Goal: Task Accomplishment & Management: Use online tool/utility

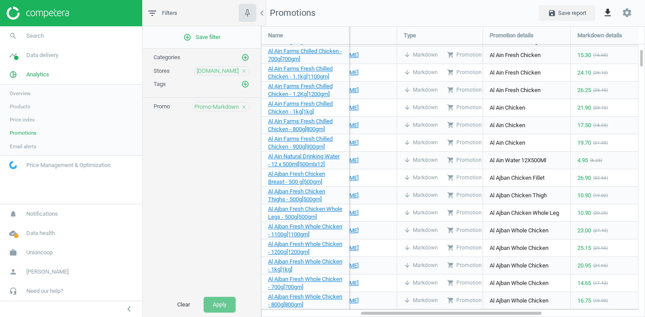
scroll to position [291, 384]
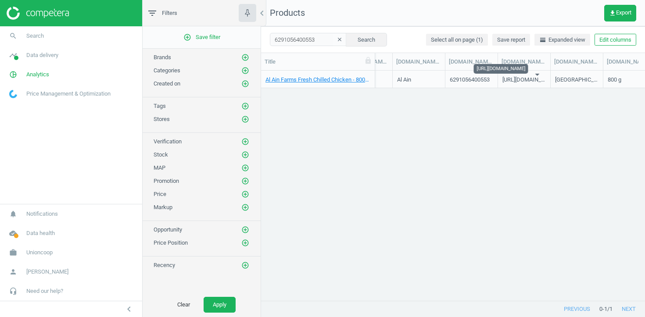
scroll to position [0, 1812]
drag, startPoint x: 495, startPoint y: 60, endPoint x: 527, endPoint y: 61, distance: 32.1
click at [527, 61] on div at bounding box center [530, 61] width 9 height 17
click at [474, 83] on div "6291056400553" at bounding box center [470, 81] width 40 height 11
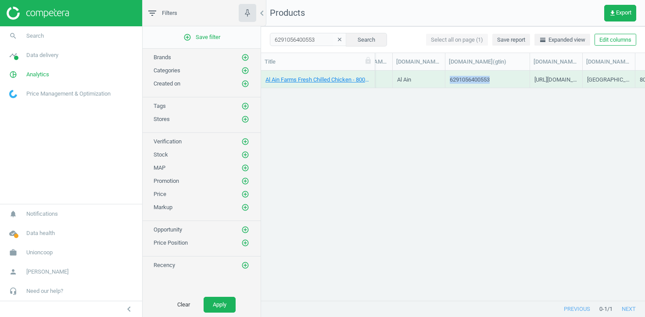
click at [474, 83] on div "6291056400553" at bounding box center [470, 81] width 40 height 11
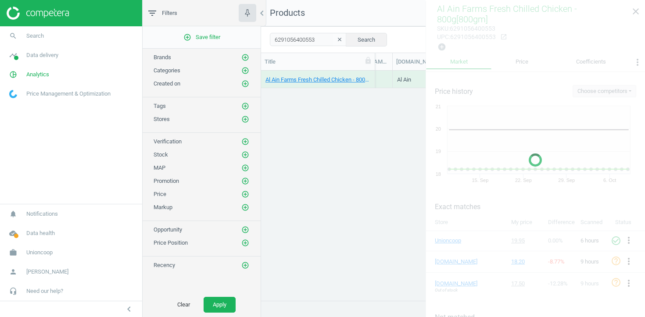
click at [634, 11] on div at bounding box center [535, 159] width 219 height 317
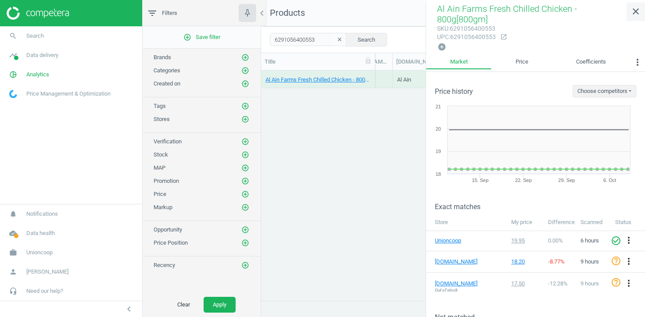
click at [635, 14] on icon "close" at bounding box center [635, 11] width 11 height 11
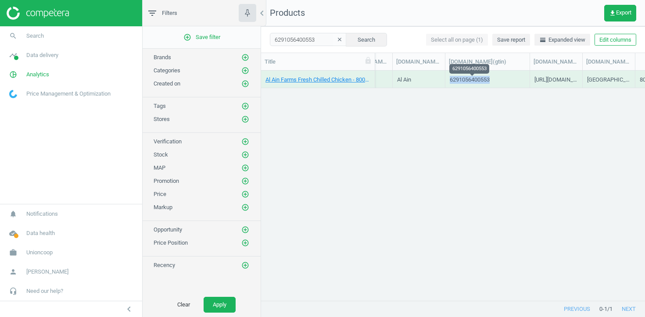
copy div "6291056400553"
drag, startPoint x: 505, startPoint y: 78, endPoint x: 451, endPoint y: 80, distance: 54.4
click at [450, 80] on div "6291056400553" at bounding box center [487, 79] width 75 height 15
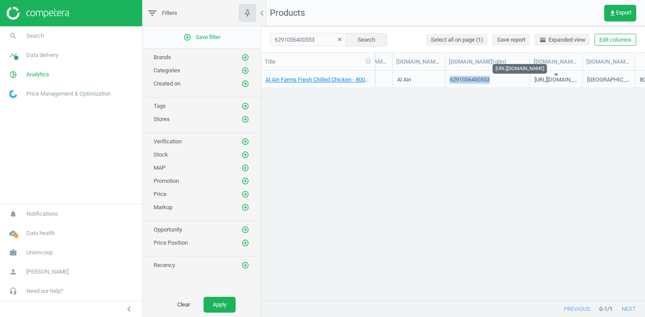
click at [560, 81] on div "[URL][DOMAIN_NAME]" at bounding box center [555, 81] width 43 height 11
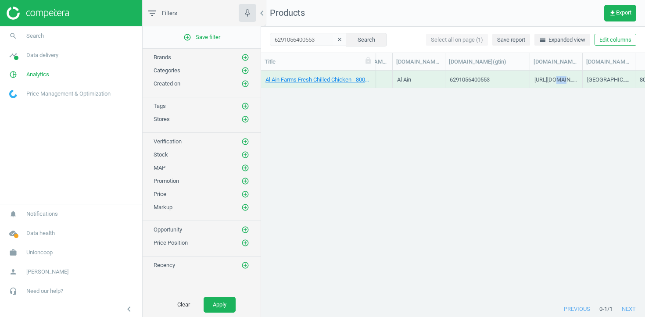
click at [560, 81] on div "[URL][DOMAIN_NAME]" at bounding box center [555, 81] width 43 height 11
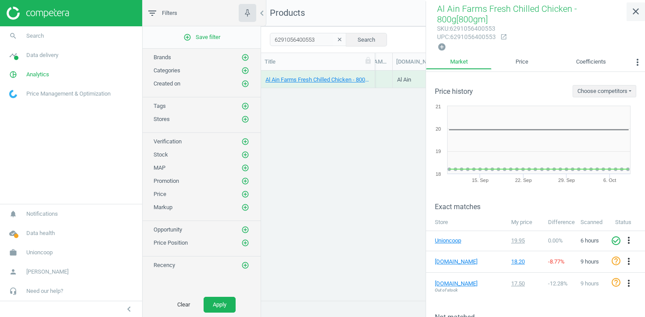
click at [635, 13] on icon "close" at bounding box center [635, 11] width 11 height 11
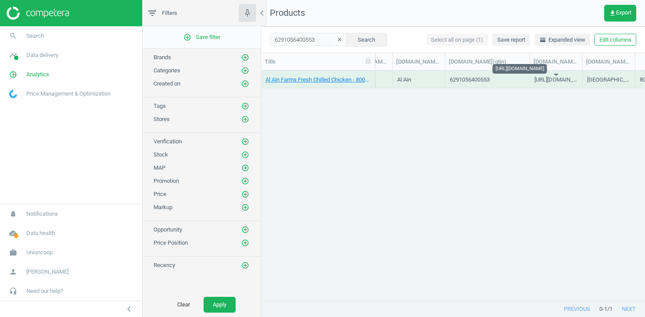
click at [540, 81] on div "[URL][DOMAIN_NAME]" at bounding box center [555, 81] width 43 height 11
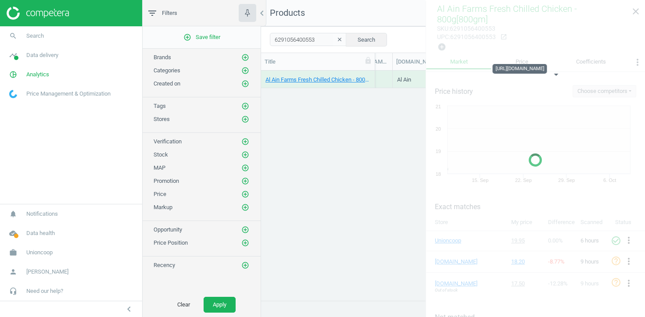
click at [540, 81] on body "Group 2 Created with Sketch. ic/cloud_download/grey600 Created with Sketch. gra…" at bounding box center [322, 158] width 645 height 317
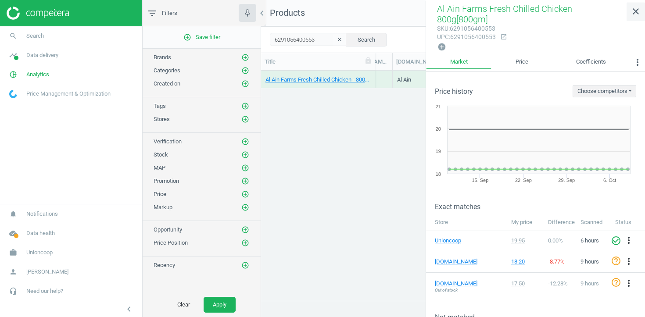
click at [638, 15] on icon "close" at bounding box center [635, 11] width 11 height 11
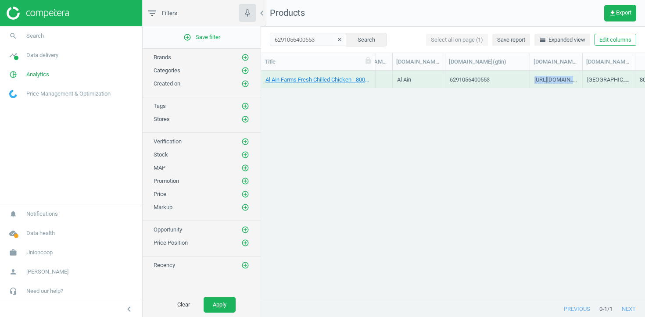
copy div "[URL][DOMAIN_NAME]"
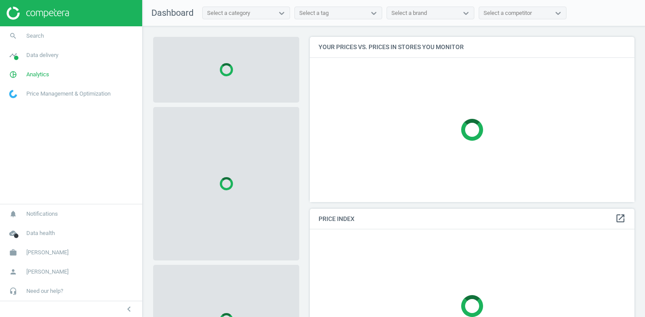
scroll to position [166, 325]
click at [94, 31] on link "search Search" at bounding box center [71, 35] width 142 height 19
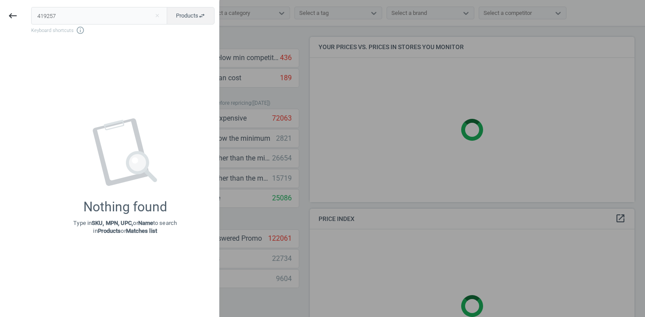
type input "419257"
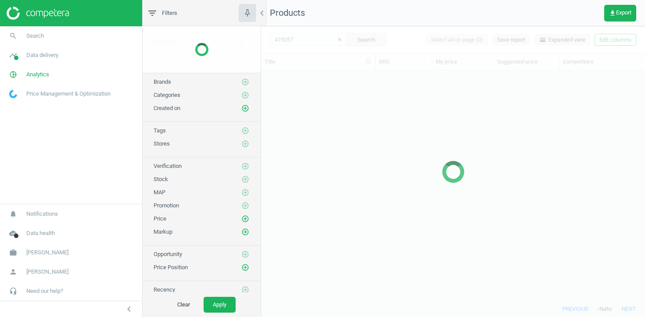
scroll to position [230, 384]
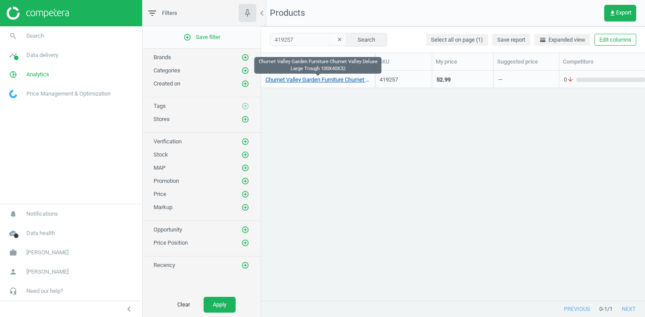
click at [352, 81] on link "Churnet Valley Garden Furniture Churnet Valley Deluxe Large Trough 100X40X32" at bounding box center [317, 80] width 105 height 8
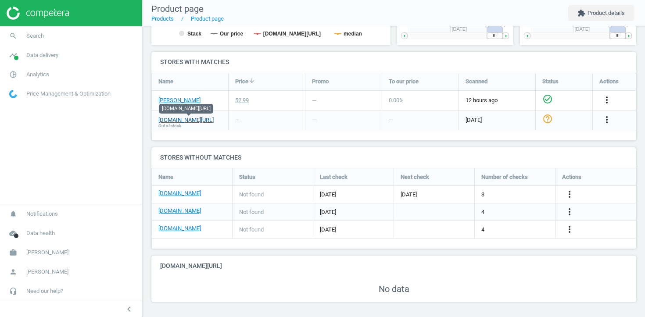
click at [205, 121] on link "google.co.uk/shopping" at bounding box center [185, 120] width 55 height 8
click at [605, 117] on icon "more_vert" at bounding box center [607, 120] width 11 height 11
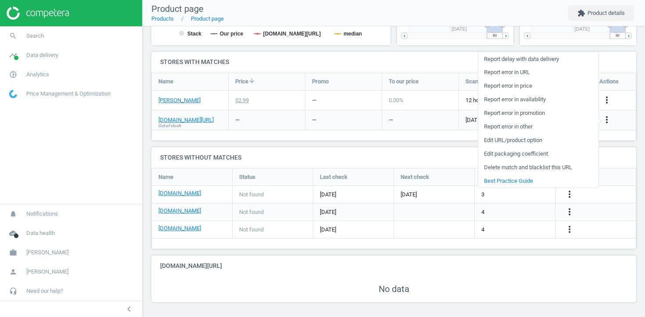
click at [545, 143] on link "Edit URL/product option" at bounding box center [538, 140] width 120 height 14
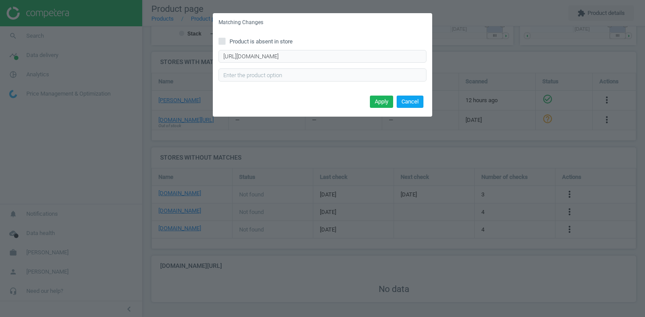
click at [417, 105] on button "Cancel" at bounding box center [410, 102] width 27 height 12
